Goal: Transaction & Acquisition: Download file/media

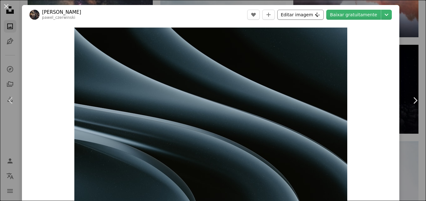
scroll to position [11040, 0]
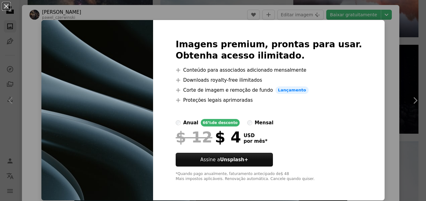
click at [389, 61] on div "An X shape Imagens premium, prontas para usar. Obtenha acesso ilimitado. A plus…" at bounding box center [213, 100] width 426 height 201
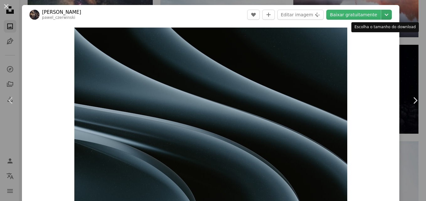
click at [381, 13] on icon "Chevron down" at bounding box center [386, 15] width 10 height 8
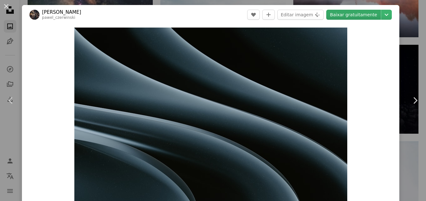
click at [339, 14] on dialog "An X shape Chevron left Chevron right Pawel Czerwinski pawel_czerwinski A heart…" at bounding box center [213, 100] width 426 height 201
click at [339, 14] on link "Baixar gratuitamente" at bounding box center [353, 15] width 55 height 10
